Goal: Navigation & Orientation: Find specific page/section

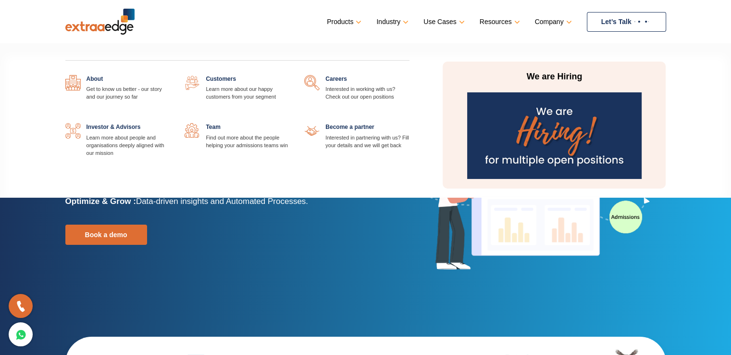
click at [410, 75] on link at bounding box center [410, 75] width 0 height 0
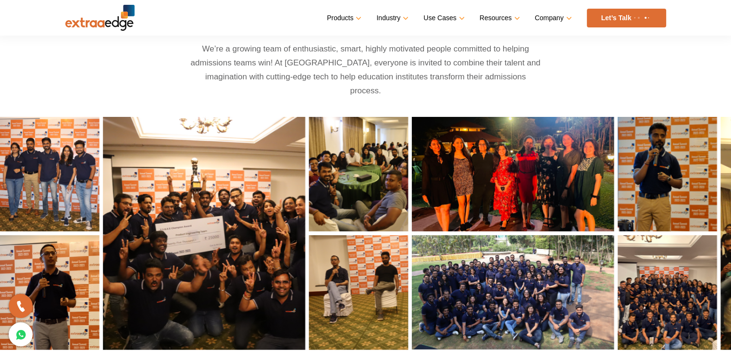
scroll to position [499, 0]
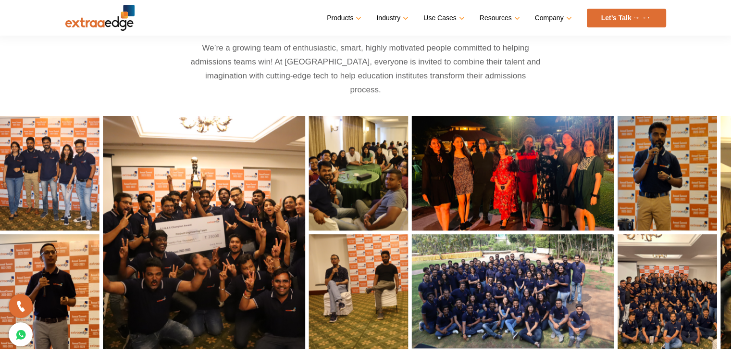
click at [156, 208] on img at bounding box center [461, 232] width 923 height 233
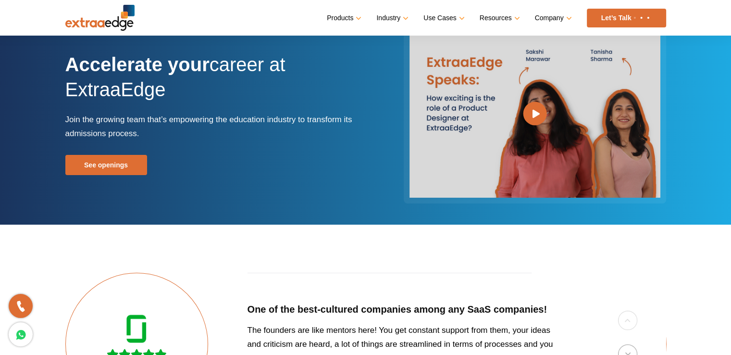
scroll to position [0, 0]
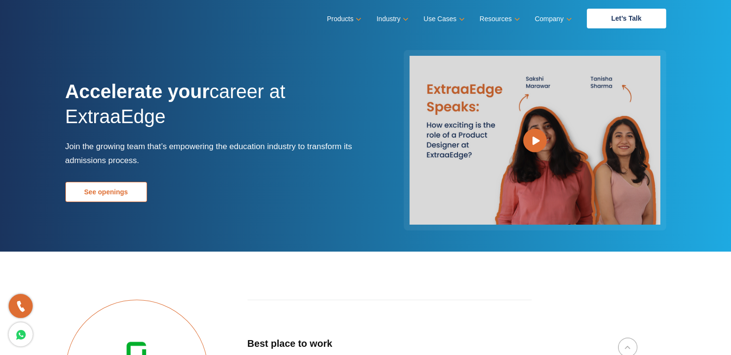
click at [111, 189] on link "See openings" at bounding box center [106, 192] width 82 height 20
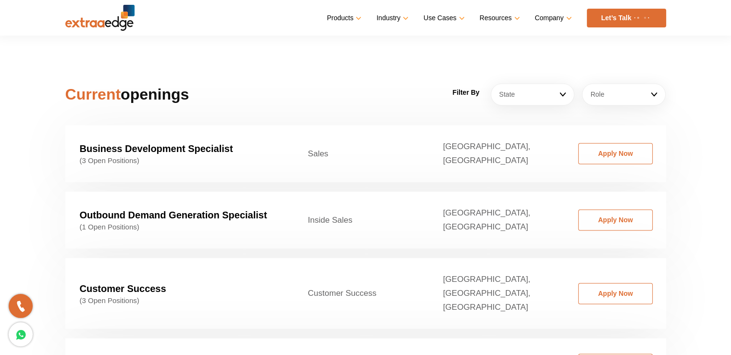
scroll to position [1463, 0]
